Goal: Download file/media

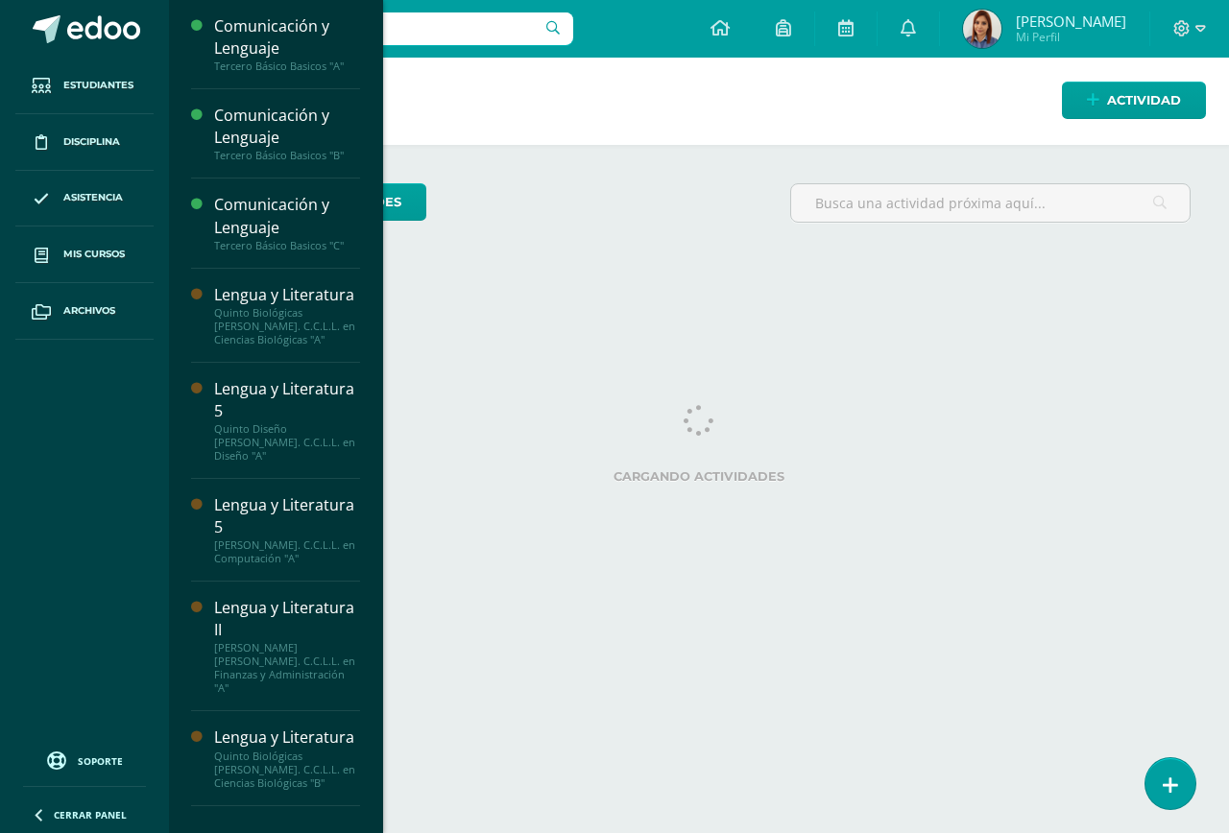
click at [60, 259] on link "Mis cursos" at bounding box center [84, 255] width 138 height 57
click at [325, 34] on input "text" at bounding box center [377, 28] width 392 height 33
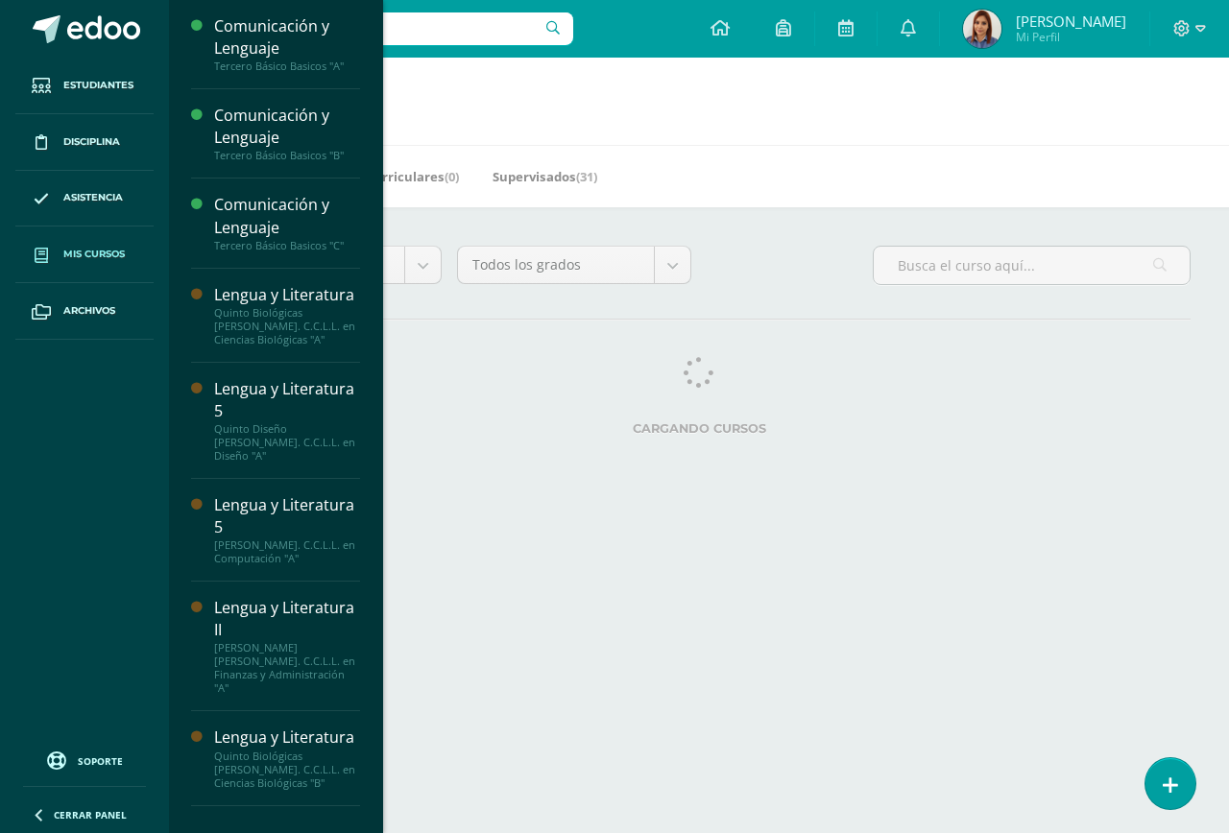
click at [121, 257] on span "Mis cursos" at bounding box center [93, 254] width 61 height 15
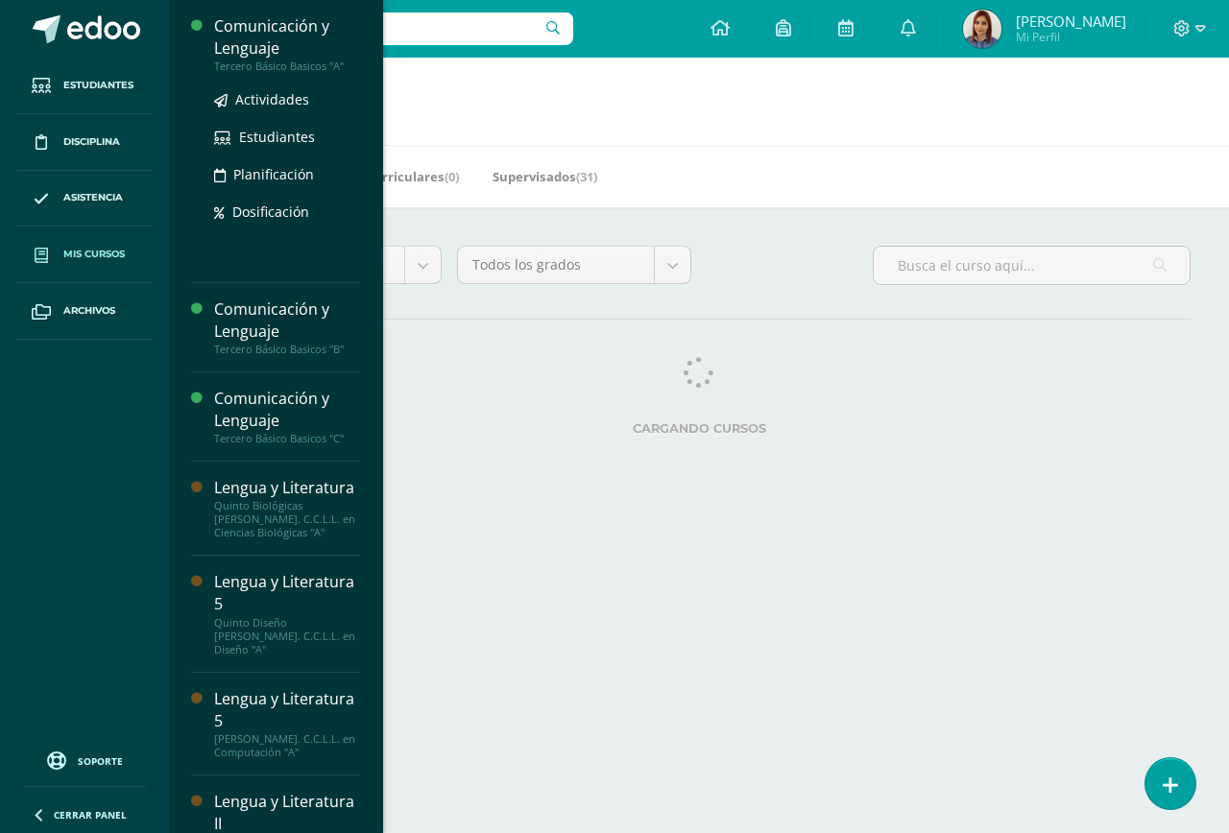
click at [277, 49] on div "Comunicación y Lenguaje" at bounding box center [287, 37] width 146 height 44
click at [282, 101] on span "Actividades" at bounding box center [272, 99] width 74 height 18
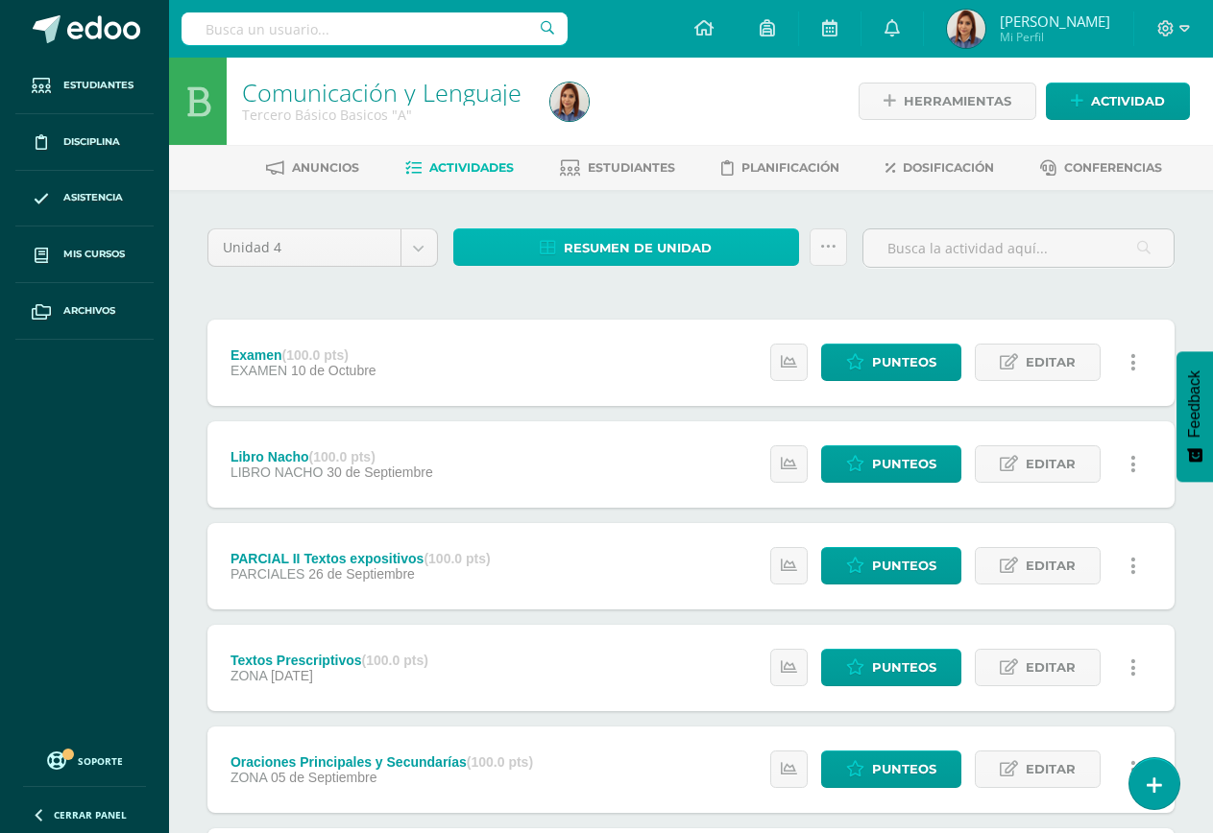
click at [718, 249] on link "Resumen de unidad" at bounding box center [626, 246] width 346 height 37
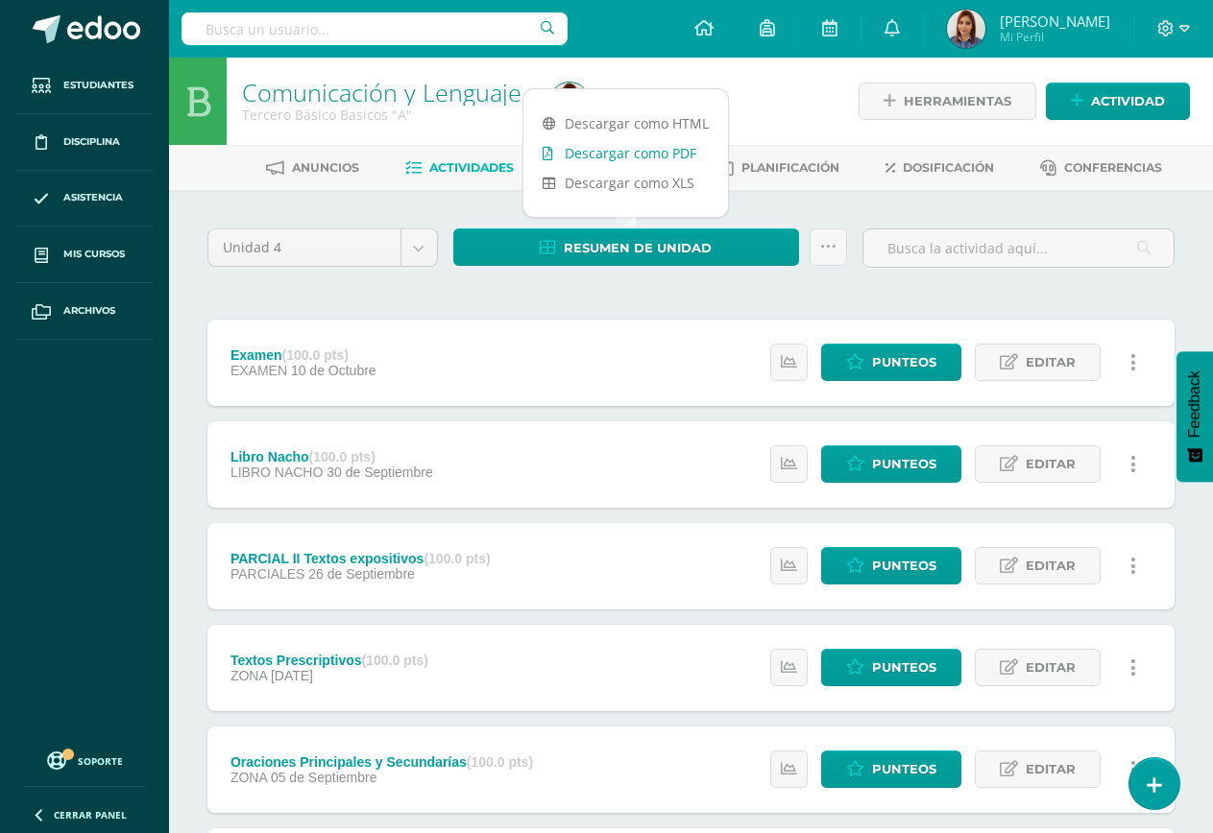
click at [647, 155] on link "Descargar como PDF" at bounding box center [625, 153] width 204 height 30
